Goal: Use online tool/utility: Use online tool/utility

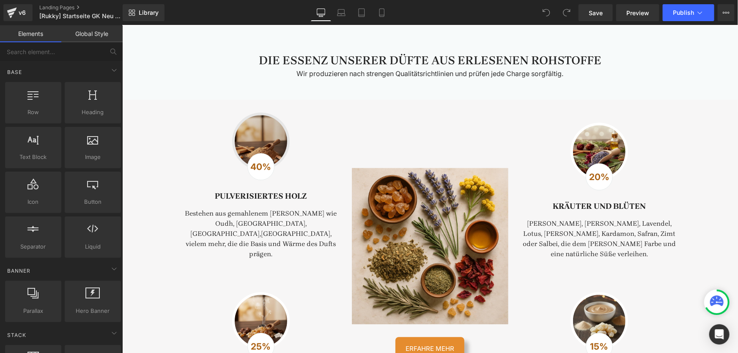
scroll to position [1000, 0]
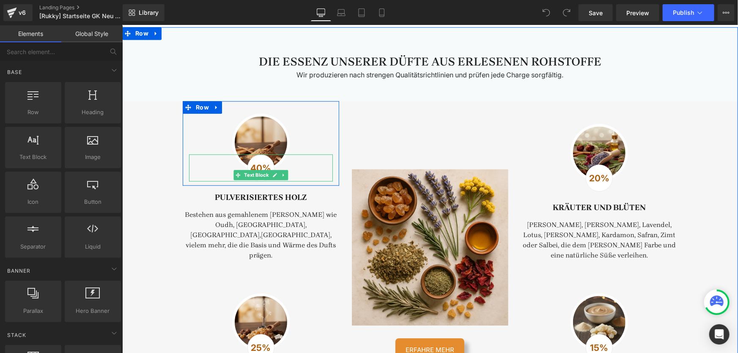
click at [255, 175] on p "40%" at bounding box center [260, 168] width 26 height 14
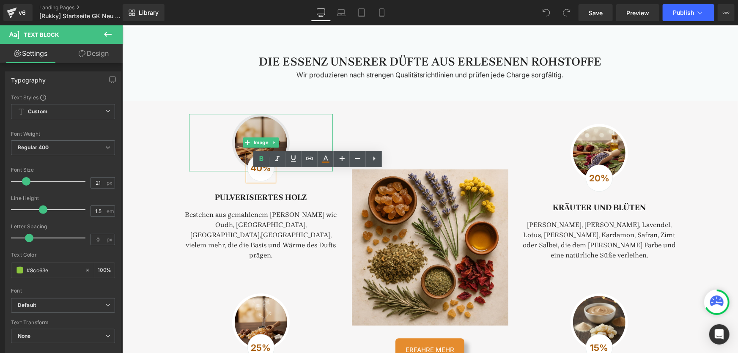
click at [239, 155] on img at bounding box center [261, 142] width 58 height 58
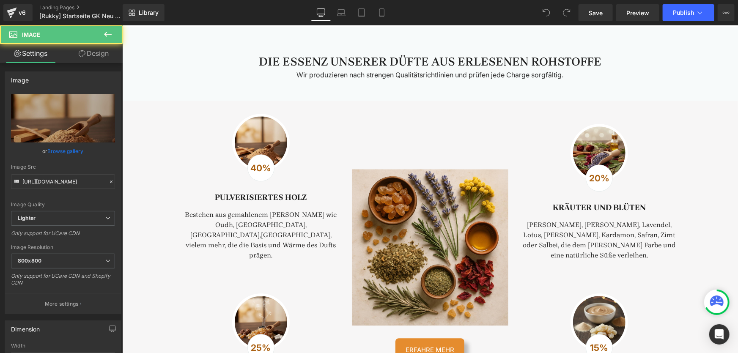
click at [258, 173] on strong "40%" at bounding box center [260, 167] width 21 height 11
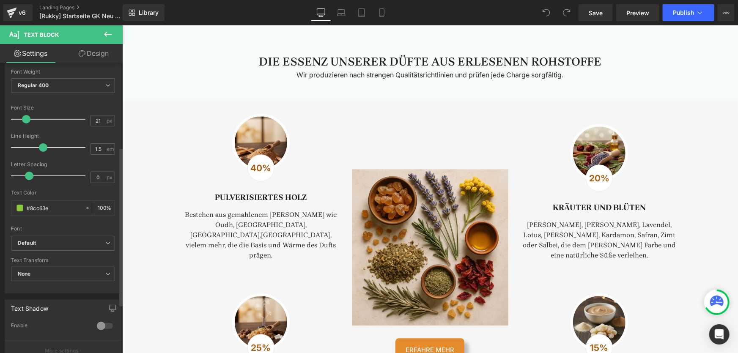
scroll to position [154, 0]
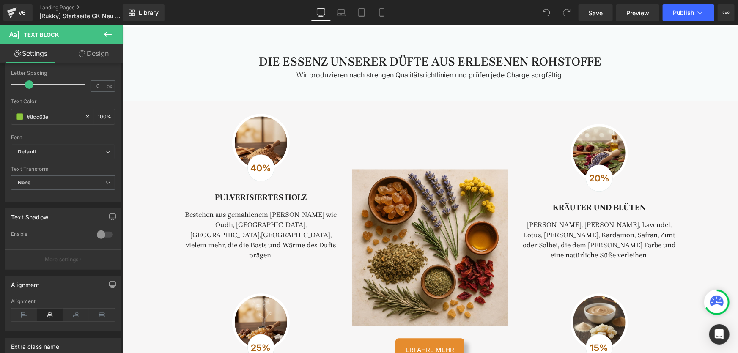
click at [85, 54] on link "Design" at bounding box center [93, 53] width 61 height 19
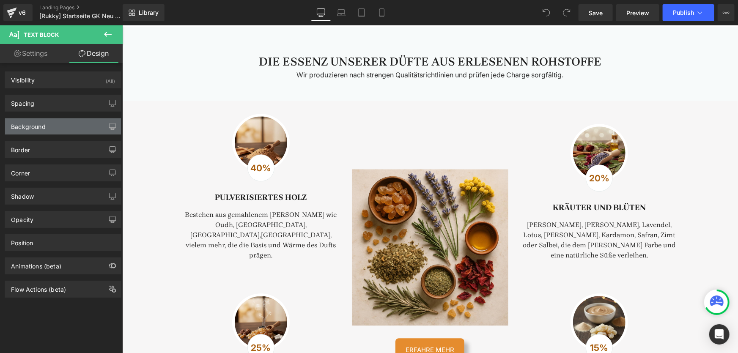
click at [40, 125] on div "Background" at bounding box center [28, 124] width 35 height 12
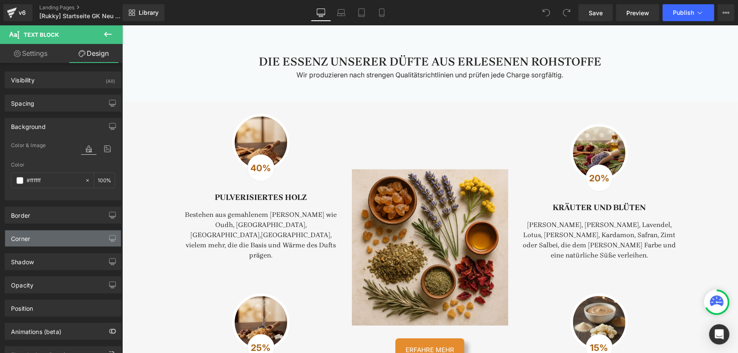
click at [36, 242] on div "Corner" at bounding box center [63, 239] width 116 height 16
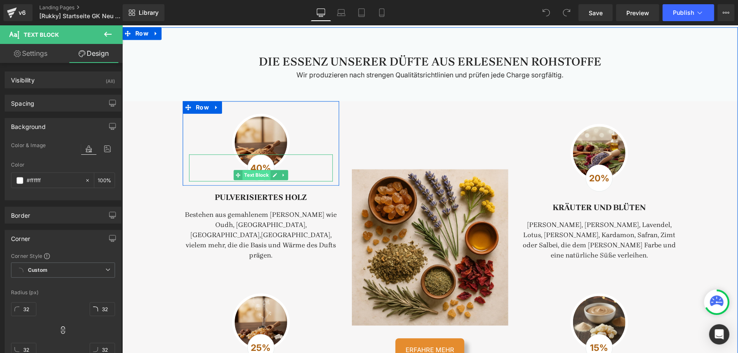
click at [255, 180] on span "Text Block" at bounding box center [256, 175] width 28 height 10
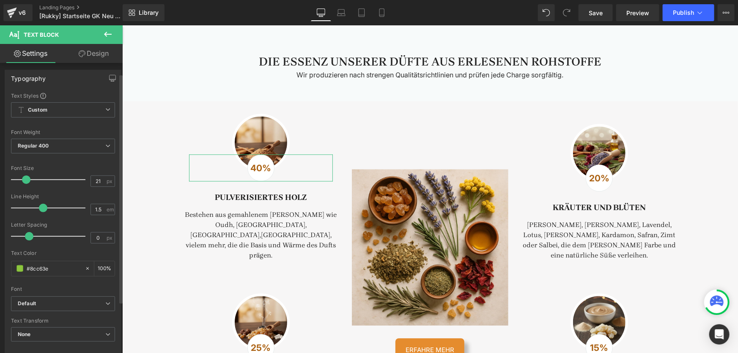
scroll to position [0, 0]
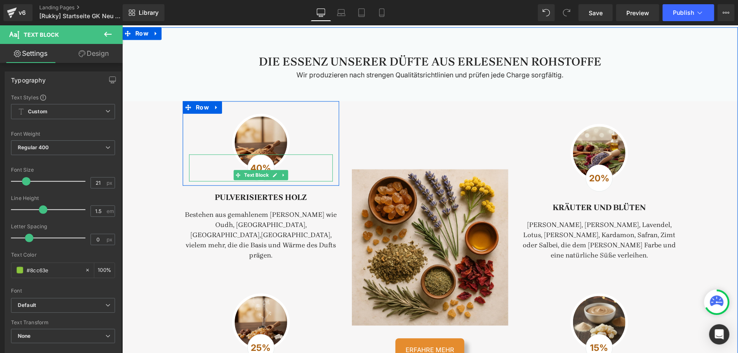
click at [255, 173] on strong "40%" at bounding box center [260, 167] width 21 height 11
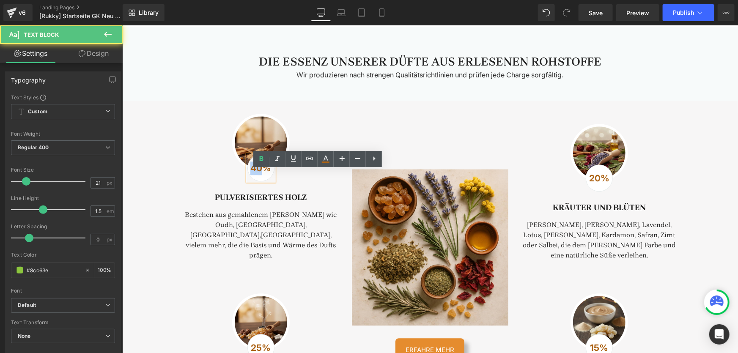
click at [255, 173] on strong "40%" at bounding box center [260, 167] width 21 height 11
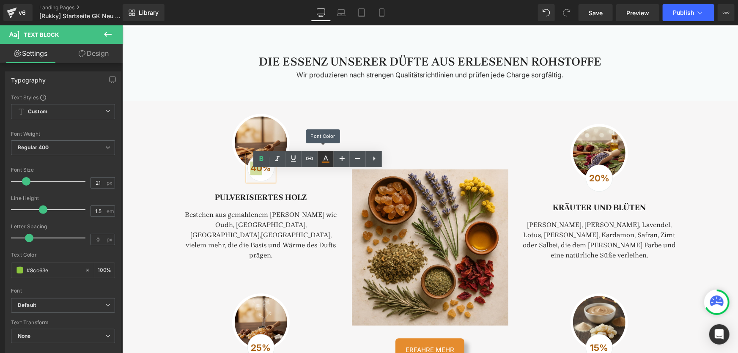
click at [329, 161] on icon at bounding box center [326, 159] width 10 height 10
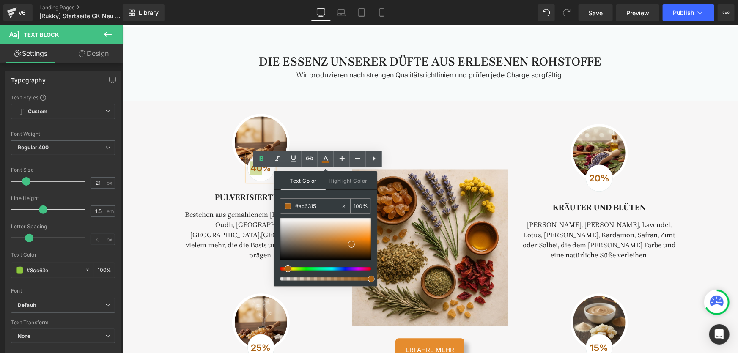
drag, startPoint x: 317, startPoint y: 205, endPoint x: 288, endPoint y: 206, distance: 29.2
click at [288, 206] on div "#ac6315" at bounding box center [310, 206] width 60 height 15
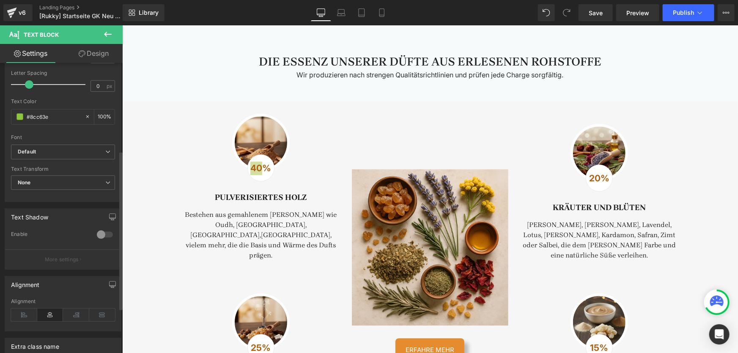
scroll to position [243, 0]
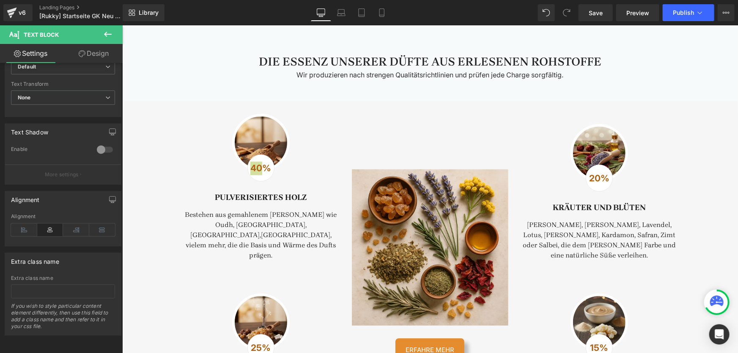
click at [101, 55] on link "Design" at bounding box center [93, 53] width 61 height 19
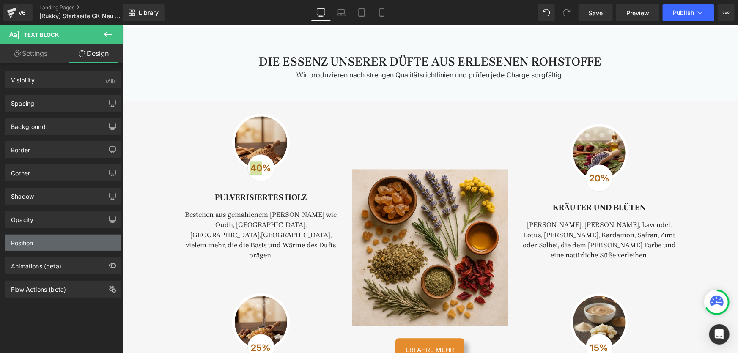
click at [54, 242] on div "Position" at bounding box center [63, 243] width 116 height 16
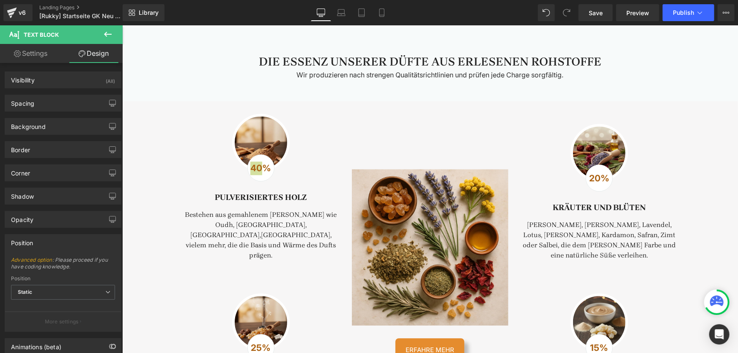
scroll to position [38, 0]
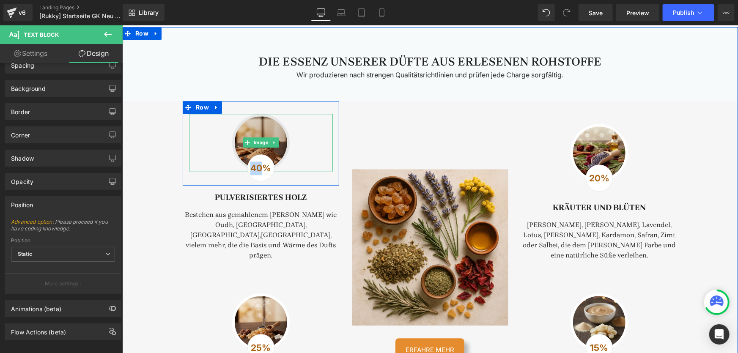
click at [264, 150] on img at bounding box center [261, 142] width 58 height 58
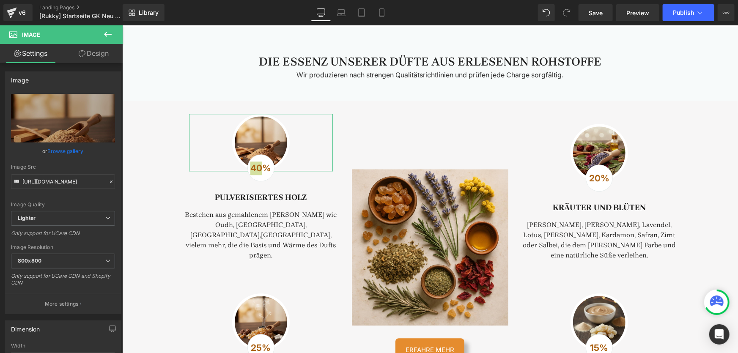
click at [99, 59] on link "Design" at bounding box center [93, 53] width 61 height 19
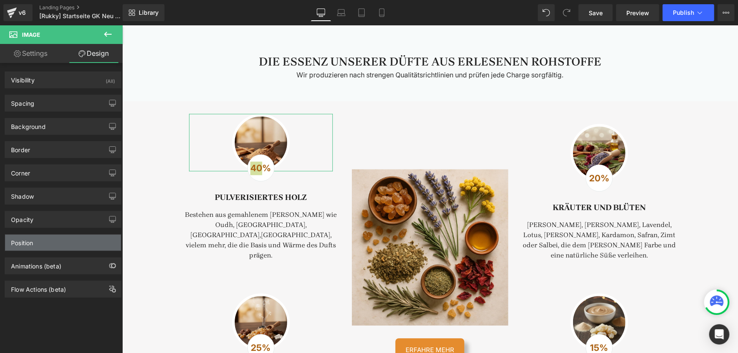
click at [33, 241] on div "Position" at bounding box center [22, 241] width 22 height 12
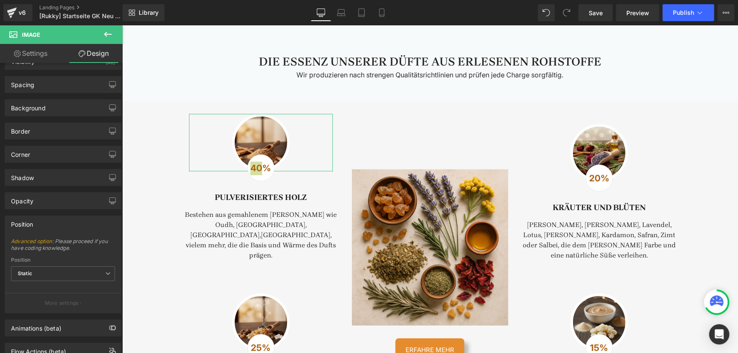
scroll to position [47, 0]
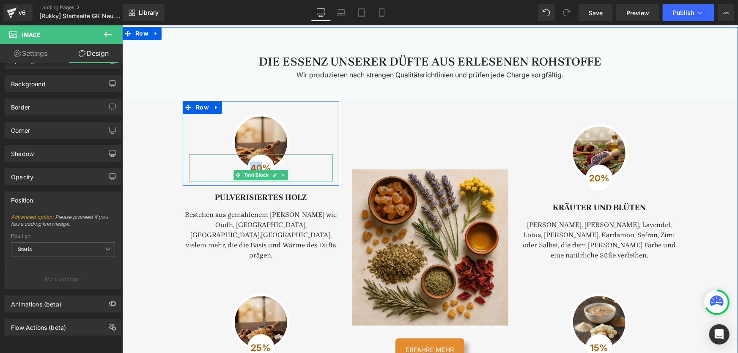
click at [264, 173] on div "40%" at bounding box center [260, 167] width 27 height 27
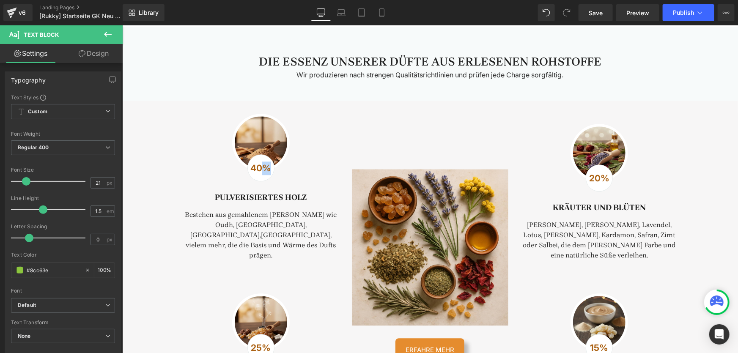
click at [359, 118] on div "Image 40% Text Block Row Pulverisiertes [PERSON_NAME] Heading Bestehen aus gema…" at bounding box center [430, 267] width 508 height 333
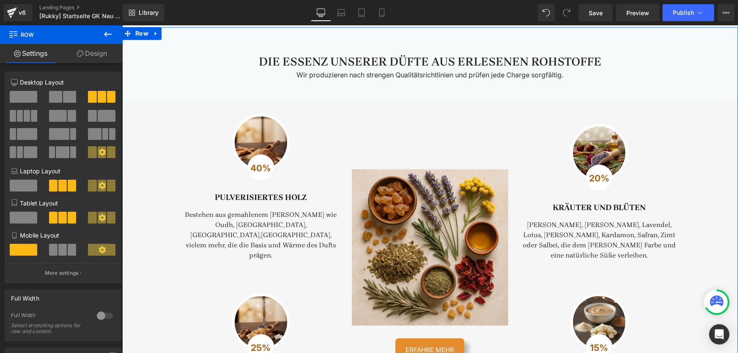
click at [195, 112] on span "Row" at bounding box center [196, 107] width 14 height 10
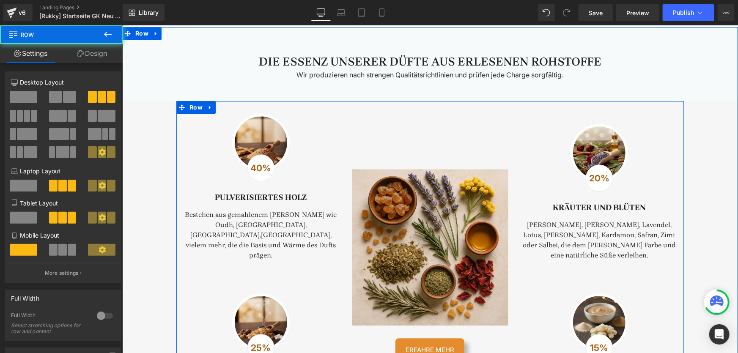
click at [154, 130] on div "Die Essenz unserer Düfte aus erlesenen Rohstoffe Heading Before and After Image…" at bounding box center [430, 230] width 616 height 407
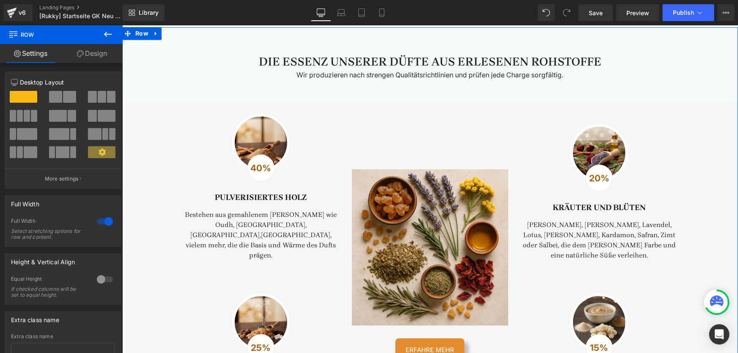
click at [229, 133] on div at bounding box center [261, 142] width 144 height 58
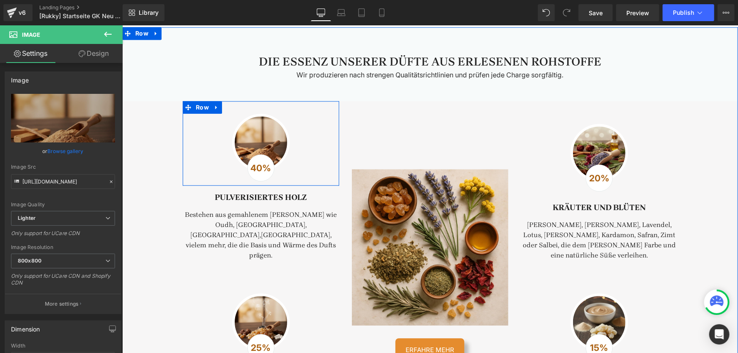
click at [203, 112] on link at bounding box center [207, 107] width 9 height 10
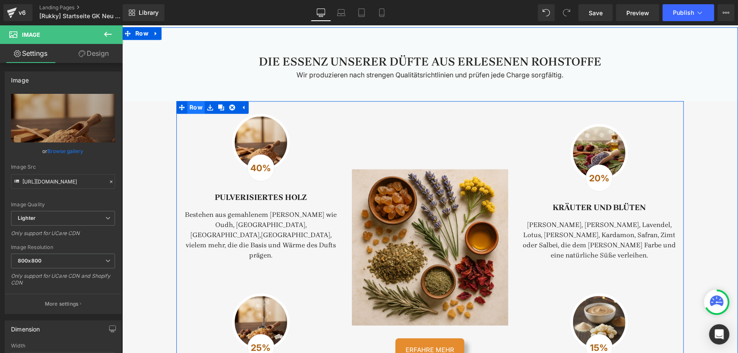
click at [189, 113] on span "Row" at bounding box center [195, 107] width 17 height 13
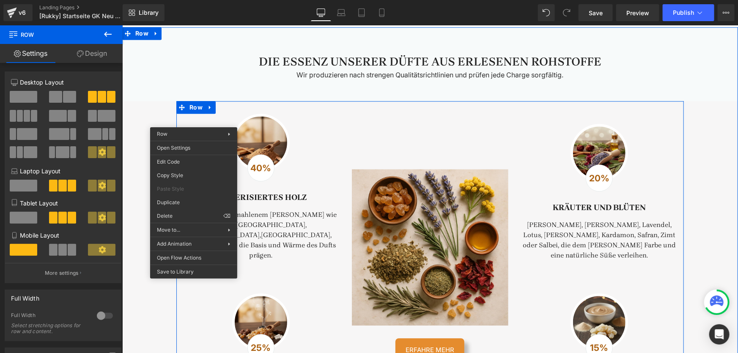
click at [408, 138] on div "Before and After Images ERFAHRE MEHR Button" at bounding box center [429, 265] width 169 height 329
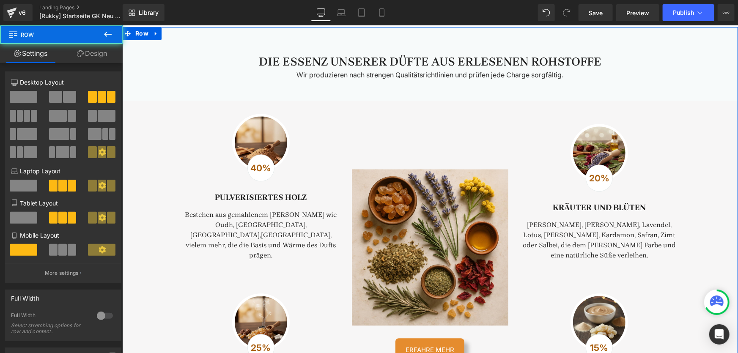
click at [372, 123] on div "Before and After Images ERFAHRE MEHR Button" at bounding box center [429, 265] width 169 height 329
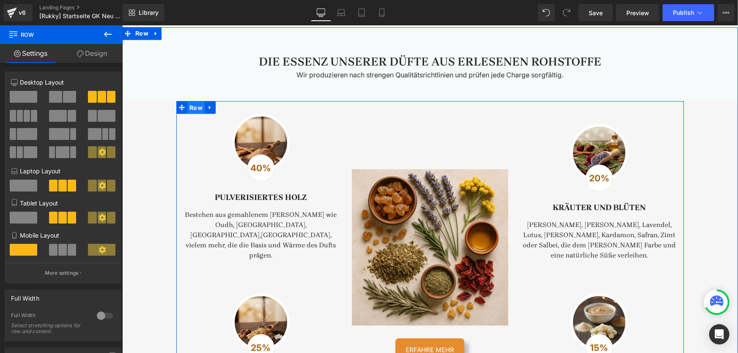
click at [192, 114] on span "Row" at bounding box center [195, 107] width 17 height 13
click at [189, 113] on span "Row" at bounding box center [195, 107] width 17 height 13
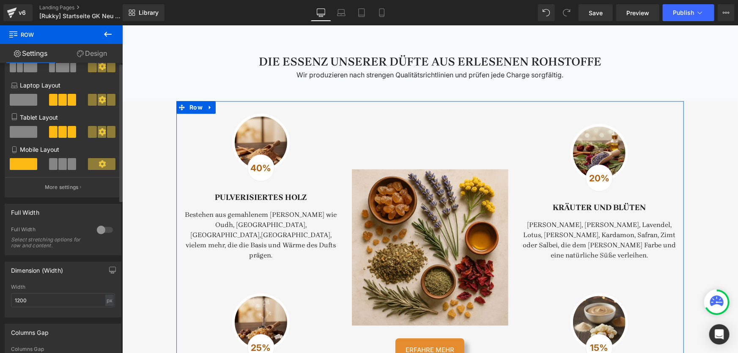
scroll to position [0, 0]
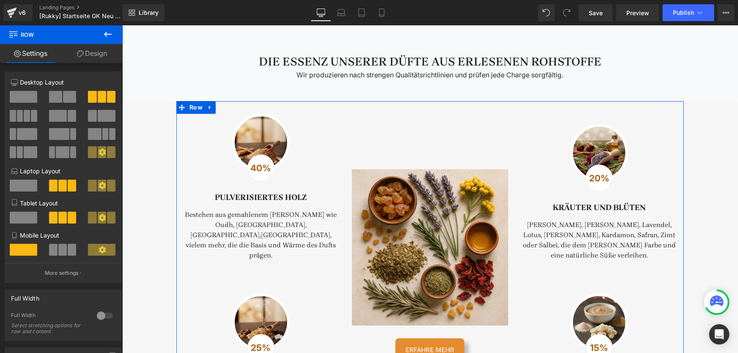
click at [92, 54] on link "Design" at bounding box center [91, 53] width 61 height 19
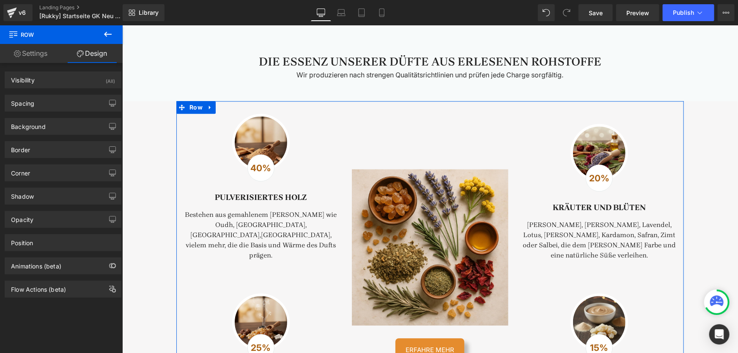
click at [47, 136] on div "Border Border Style Custom Custom Setup Global Style Custom Setup Global Style …" at bounding box center [63, 146] width 126 height 23
click at [55, 129] on div "Background" at bounding box center [63, 126] width 116 height 16
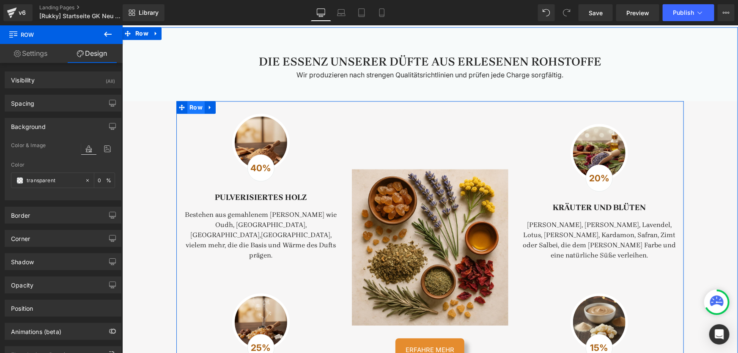
click at [191, 113] on span "Row" at bounding box center [195, 107] width 17 height 13
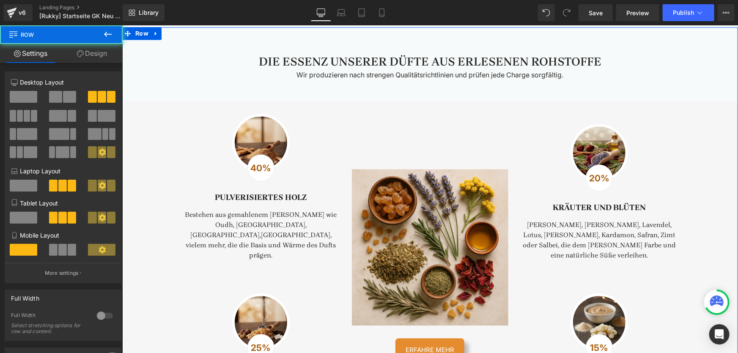
click at [163, 120] on div "Die Essenz unserer Düfte aus erlesenen Rohstoffe Heading Before and After Image…" at bounding box center [430, 230] width 616 height 407
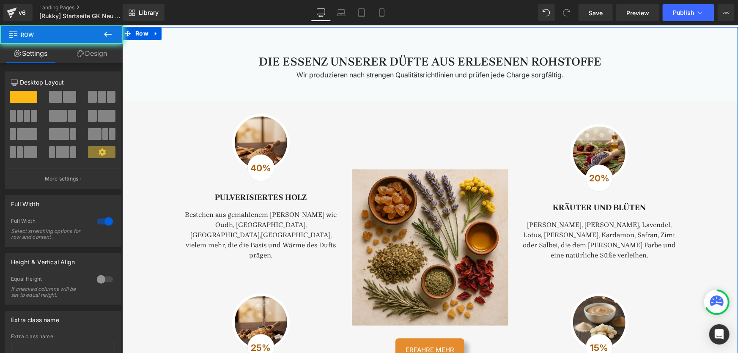
click at [204, 69] on div "Die Essenz unserer Düfte aus erlesenen Rohstoffe Heading" at bounding box center [429, 61] width 495 height 15
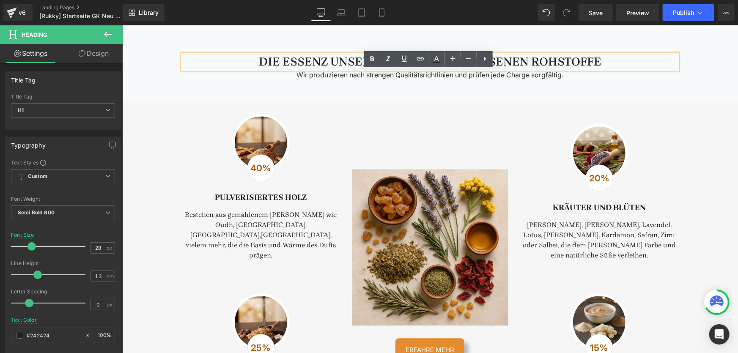
click at [303, 134] on div at bounding box center [261, 142] width 144 height 58
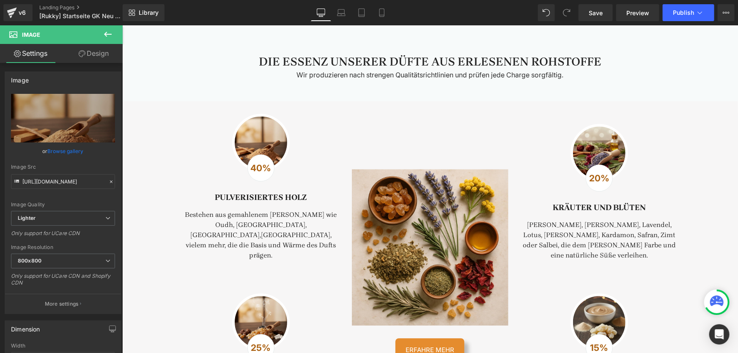
click at [386, 129] on div "Before and After Images ERFAHRE MEHR Button" at bounding box center [429, 265] width 169 height 329
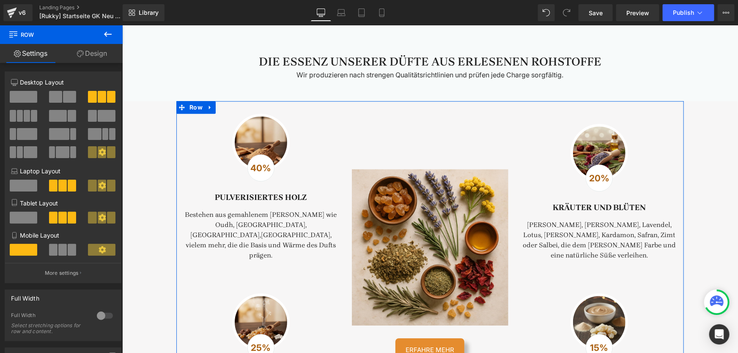
click at [97, 53] on link "Design" at bounding box center [91, 53] width 61 height 19
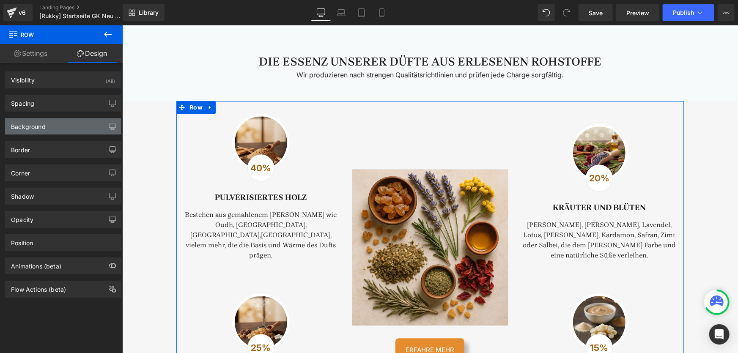
click at [44, 126] on div "Background" at bounding box center [28, 124] width 35 height 12
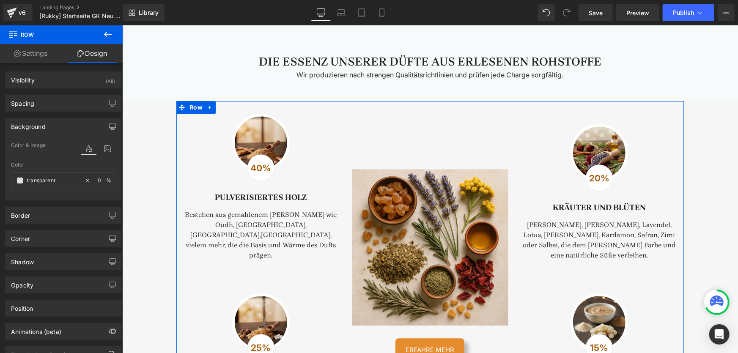
click at [85, 148] on icon at bounding box center [88, 148] width 15 height 11
click at [110, 147] on icon at bounding box center [107, 148] width 15 height 11
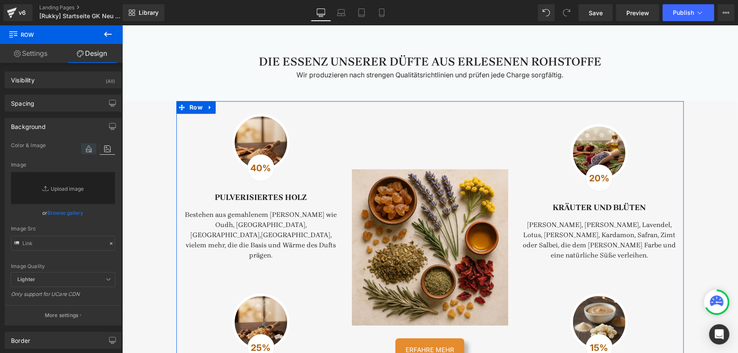
click at [91, 147] on icon at bounding box center [88, 148] width 15 height 11
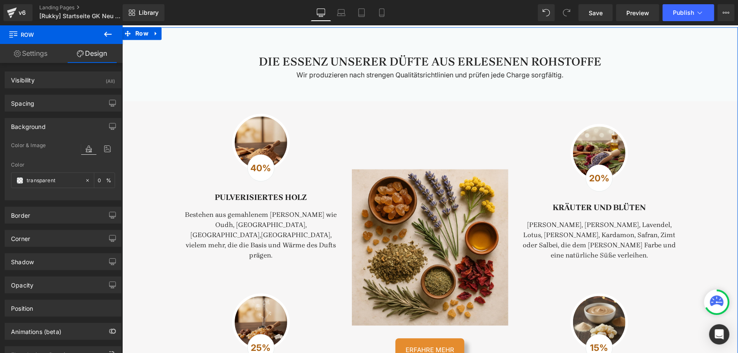
click at [364, 125] on div "Before and After Images ERFAHRE MEHR Button" at bounding box center [429, 265] width 169 height 329
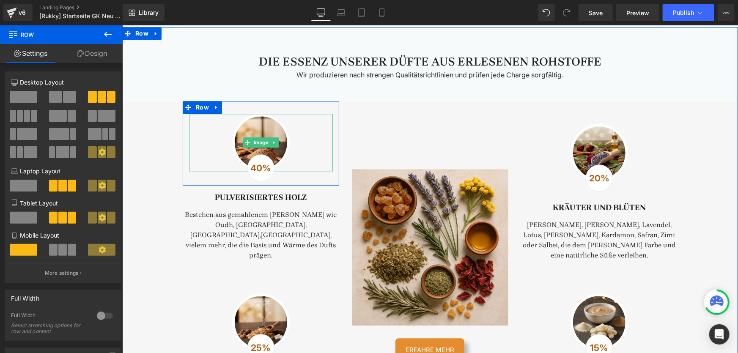
click at [322, 132] on div at bounding box center [261, 142] width 144 height 58
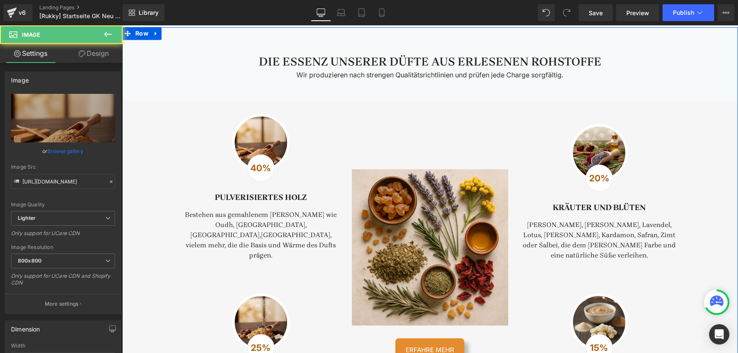
click at [384, 131] on div "Before and After Images ERFAHRE MEHR Button" at bounding box center [429, 265] width 169 height 329
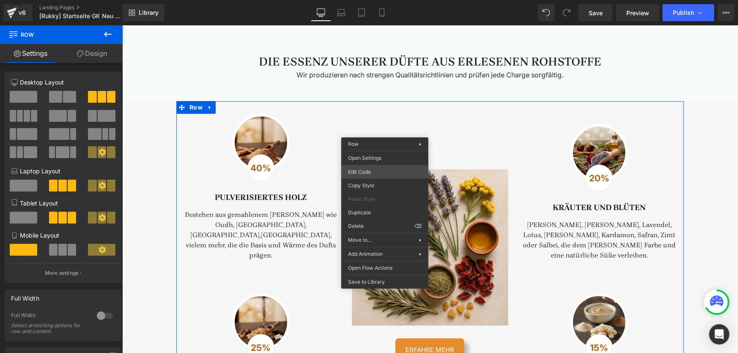
click at [371, 0] on div "Row You are previewing how the will restyle your page. You can not edit Element…" at bounding box center [369, 0] width 738 height 0
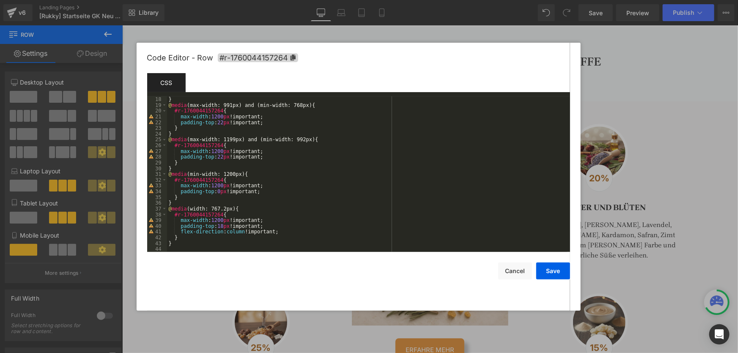
scroll to position [98, 0]
click at [629, 75] on div at bounding box center [369, 176] width 738 height 353
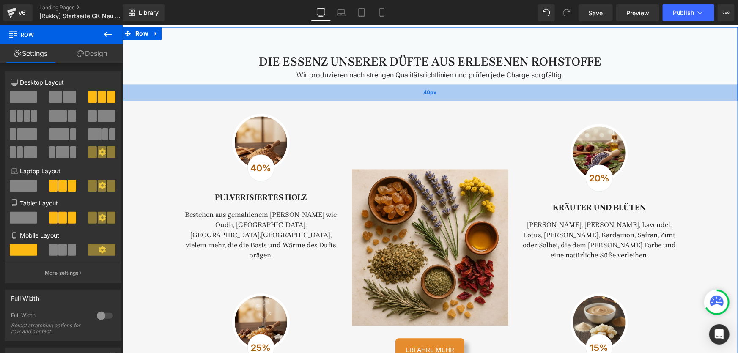
click at [671, 101] on div "40px" at bounding box center [430, 92] width 616 height 17
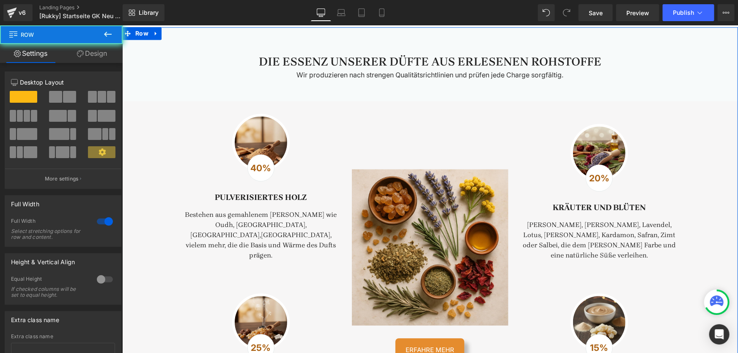
click at [705, 135] on div "Die Essenz unserer Düfte aus erlesenen Rohstoffe Heading Before and After Image…" at bounding box center [430, 230] width 616 height 407
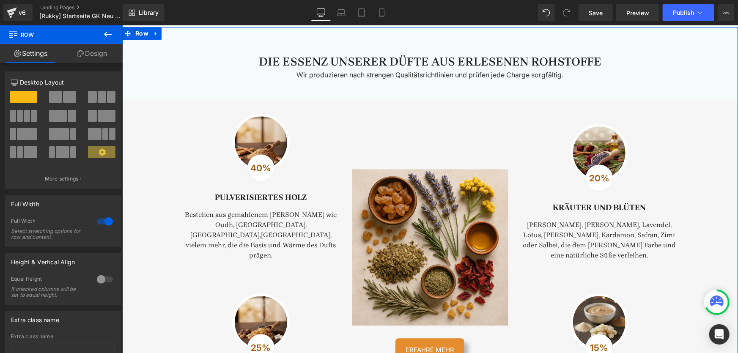
click at [680, 146] on div "Image 40% Text Block Row Pulverisiertes [PERSON_NAME] Heading Bestehen aus gema…" at bounding box center [430, 267] width 508 height 333
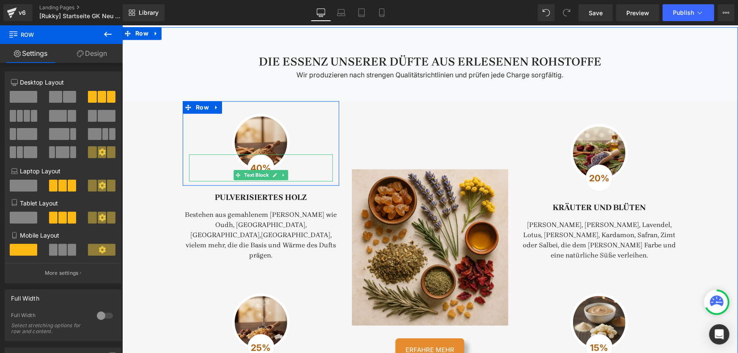
click at [265, 175] on p "40%" at bounding box center [260, 168] width 26 height 14
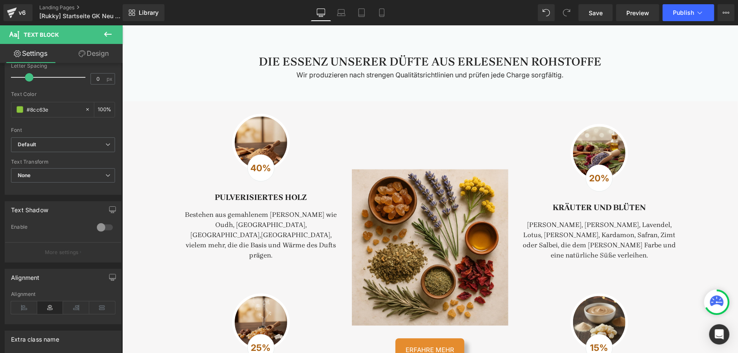
scroll to position [77, 0]
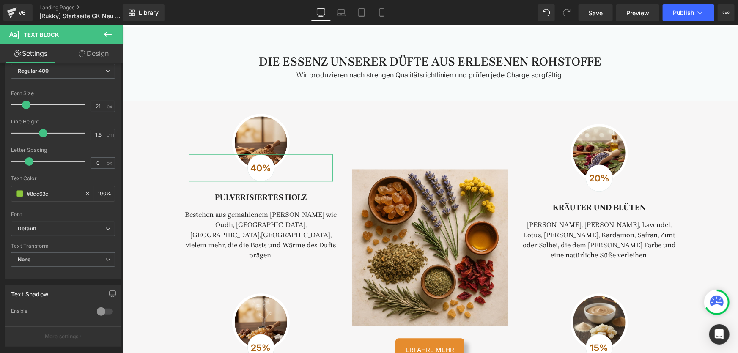
click at [96, 49] on link "Design" at bounding box center [93, 53] width 61 height 19
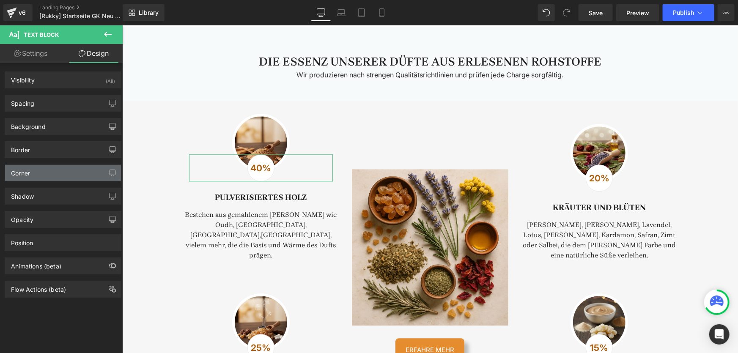
click at [40, 173] on div "Corner" at bounding box center [63, 173] width 116 height 16
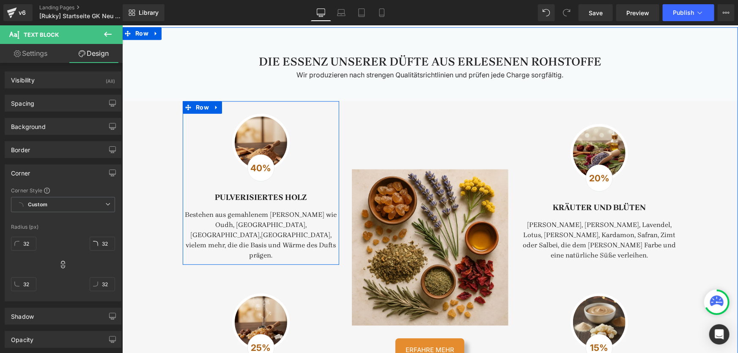
click at [258, 176] on div "40%" at bounding box center [260, 167] width 27 height 27
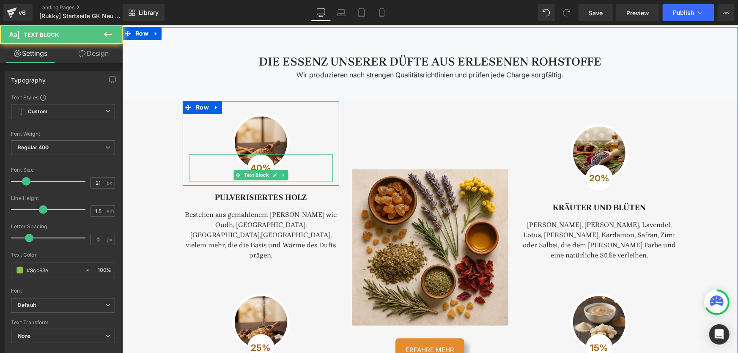
click at [264, 173] on div "40%" at bounding box center [260, 167] width 27 height 27
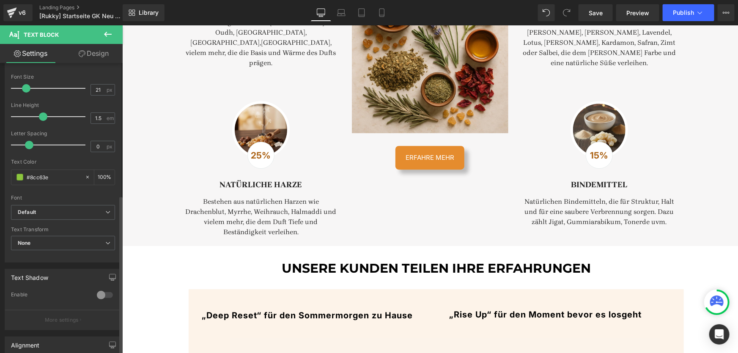
scroll to position [0, 0]
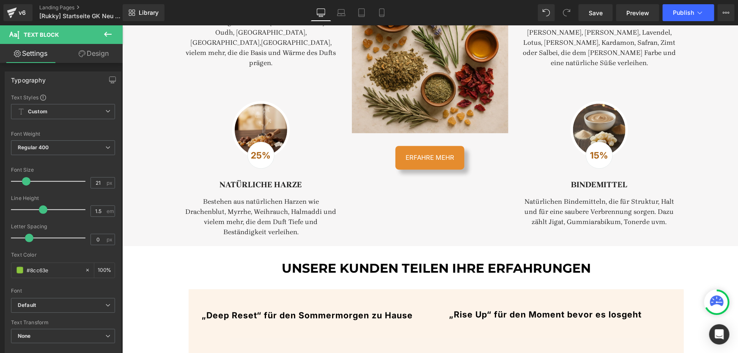
click at [84, 52] on icon at bounding box center [82, 53] width 7 height 7
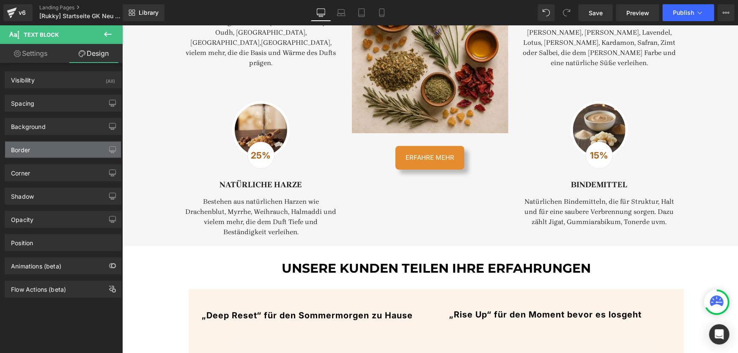
click at [63, 147] on div "Border" at bounding box center [63, 150] width 116 height 16
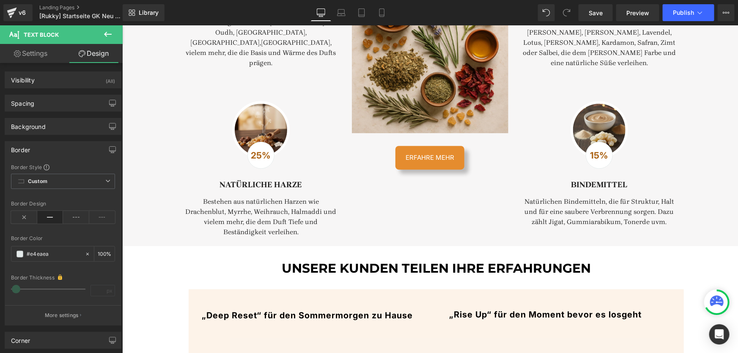
type input "#e4eaea"
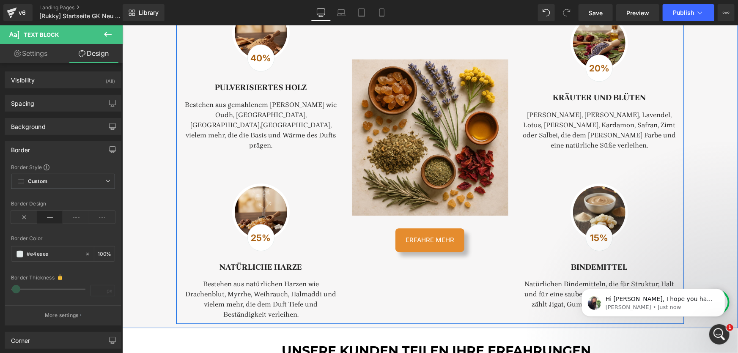
scroll to position [1077, 0]
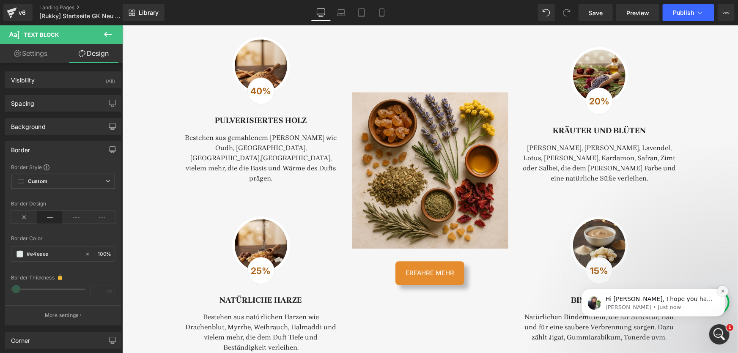
click at [717, 289] on button "Dismiss notification" at bounding box center [722, 291] width 11 height 11
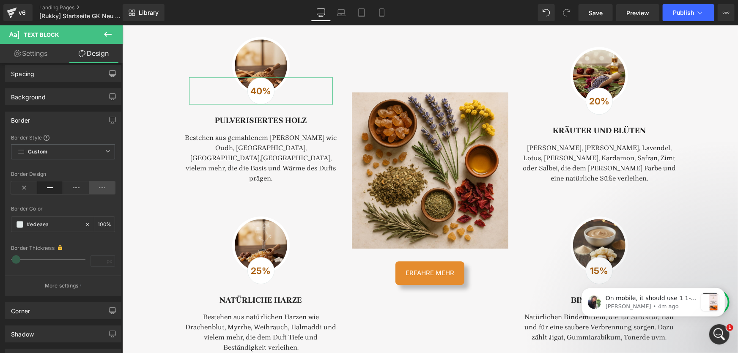
scroll to position [0, 0]
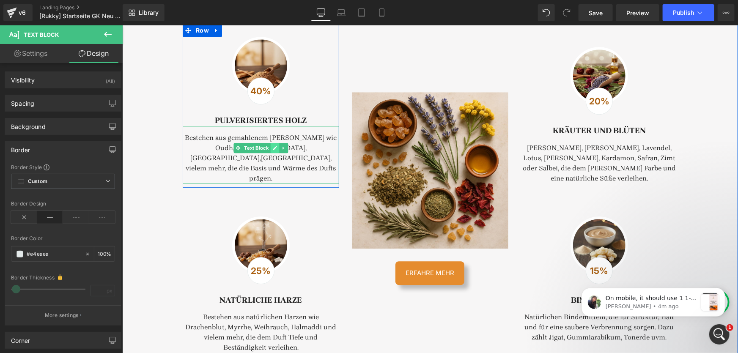
click at [272, 150] on icon at bounding box center [274, 147] width 5 height 5
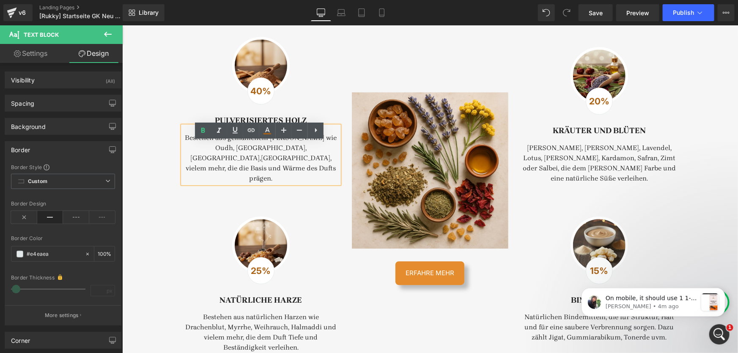
click at [225, 157] on div "Bestehen aus gemahlenem [PERSON_NAME] wie Oudh, [GEOGRAPHIC_DATA], [GEOGRAPHIC_…" at bounding box center [260, 155] width 157 height 58
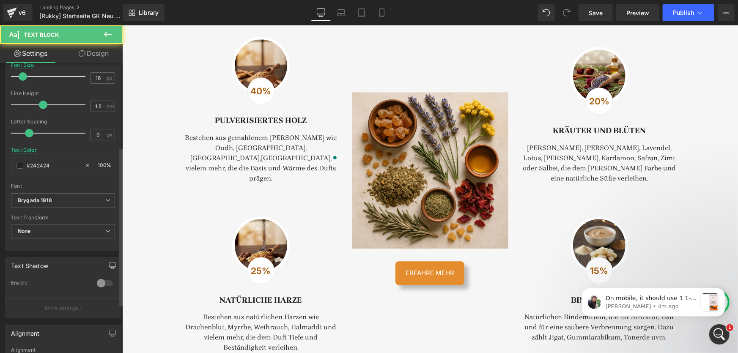
scroll to position [154, 0]
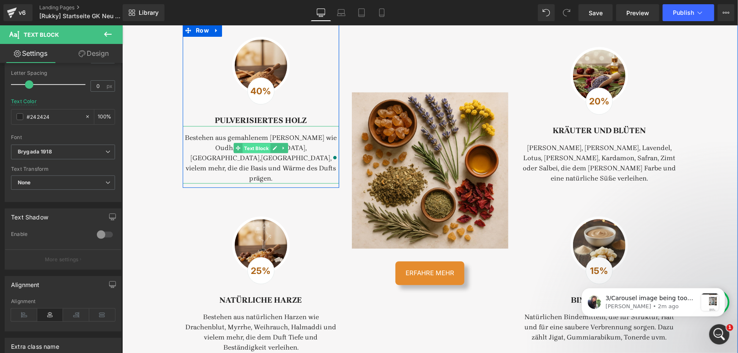
click at [242, 153] on span "Text Block" at bounding box center [256, 148] width 28 height 10
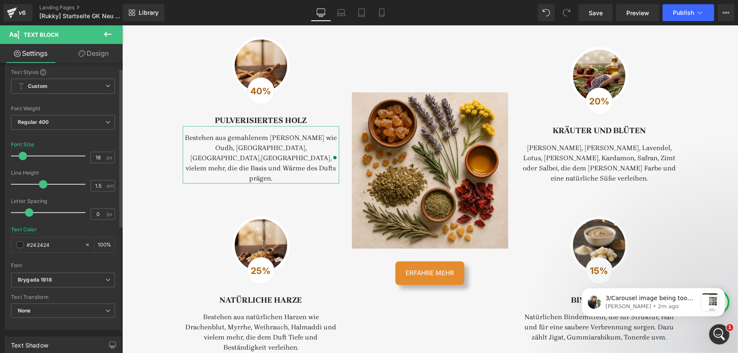
scroll to position [38, 0]
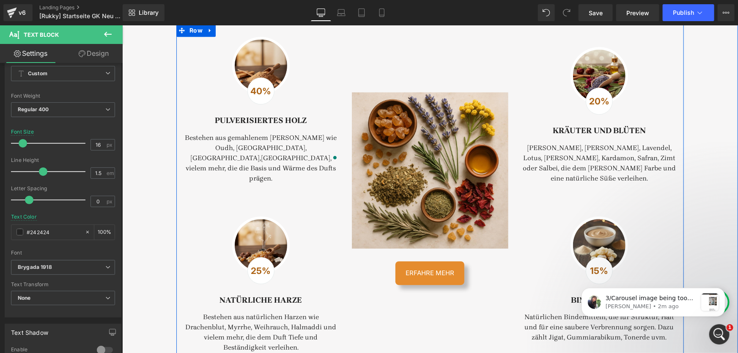
click at [566, 176] on p "[PERSON_NAME], [PERSON_NAME], Lavendel, Lotus, [PERSON_NAME], Kardamon, Safran,…" at bounding box center [599, 163] width 157 height 41
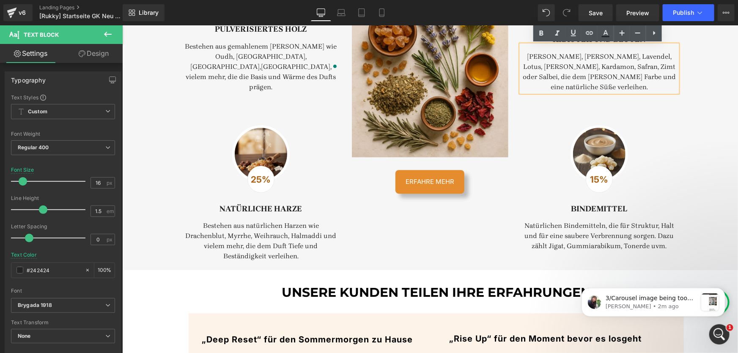
scroll to position [1230, 0]
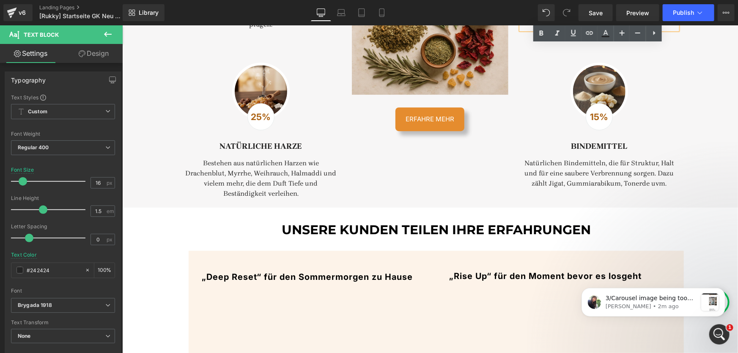
click at [262, 186] on p "Bestehen aus natürlichen Harzen wie Drachenblut, Myrrhe, Weihrauch, Halmaddi un…" at bounding box center [260, 178] width 157 height 41
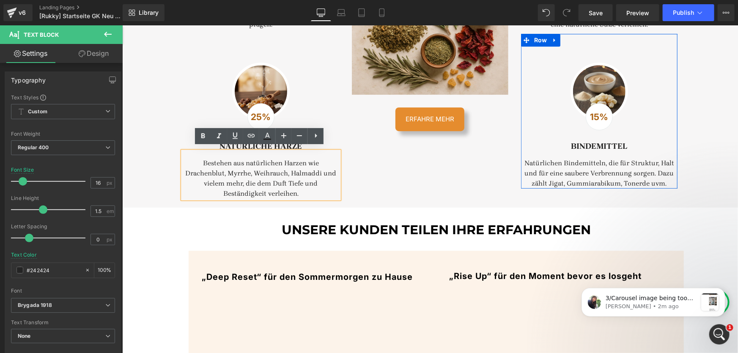
click at [594, 166] on p "Natürlichen Bindemitteln, die für Struktur, Halt und für eine saubere Verbrennu…" at bounding box center [599, 173] width 157 height 30
